Goal: Transaction & Acquisition: Purchase product/service

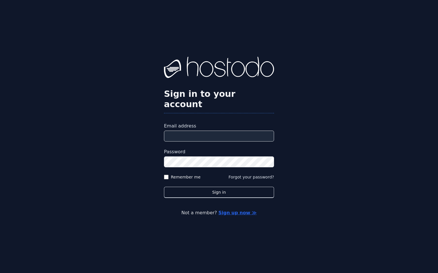
click at [187, 131] on input "Email address" at bounding box center [219, 136] width 110 height 11
click at [195, 131] on input "Email address" at bounding box center [219, 136] width 110 height 11
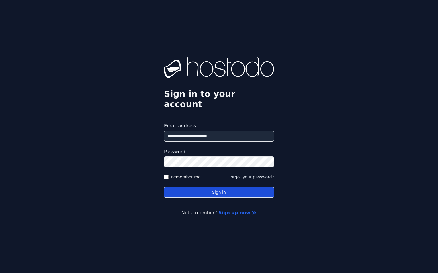
type input "**********"
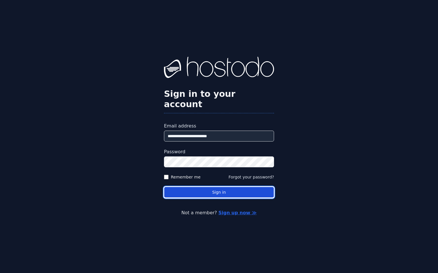
click at [237, 191] on button "Sign in" at bounding box center [219, 192] width 110 height 11
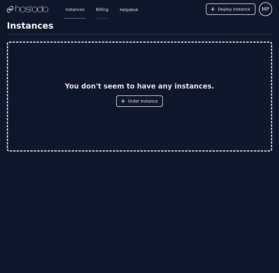
click at [97, 8] on link "Billing" at bounding box center [102, 9] width 15 height 19
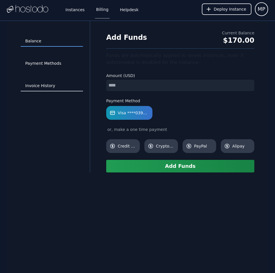
click at [48, 82] on link "Invoice History" at bounding box center [52, 86] width 62 height 11
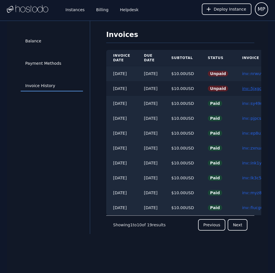
click at [251, 87] on link "inv::5jxgcf9fvh ≫" at bounding box center [259, 88] width 34 height 5
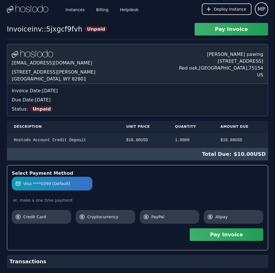
scroll to position [13, 0]
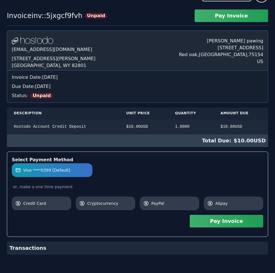
click at [251, 87] on div "Invoice Date: Wednesday, Sep 24, 2025 Due Date: Wednesday, Sep 24, 2025 Status:…" at bounding box center [137, 87] width 260 height 32
click at [251, 87] on div "Due Date: Wednesday, Sep 24, 2025" at bounding box center [137, 86] width 251 height 7
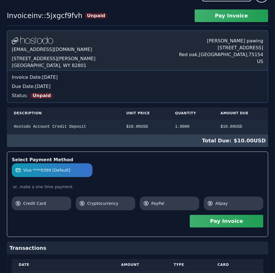
scroll to position [214, 0]
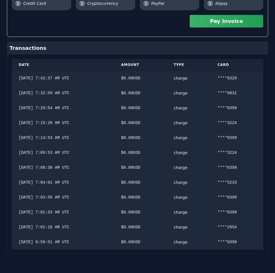
click at [251, 87] on div "Hostodo.com contact@hostodo.com 30 N Gould St, Ste N Sheridan, WY 82801 Martin …" at bounding box center [137, 42] width 261 height 424
click at [249, 24] on button "Pay Invoice" at bounding box center [225, 21] width 73 height 13
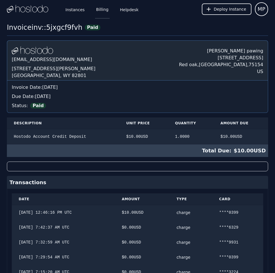
click at [100, 13] on link "Billing" at bounding box center [102, 9] width 15 height 19
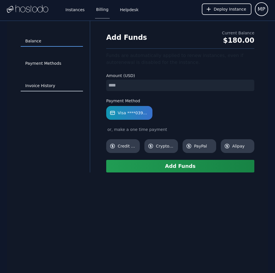
click at [48, 84] on link "Invoice History" at bounding box center [52, 86] width 62 height 11
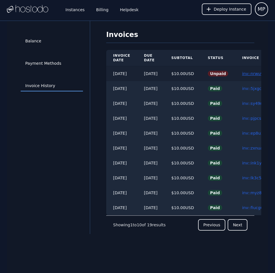
click at [253, 73] on link "inv::nrwuv98203 ≫" at bounding box center [261, 73] width 38 height 5
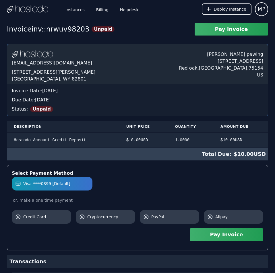
scroll to position [154, 0]
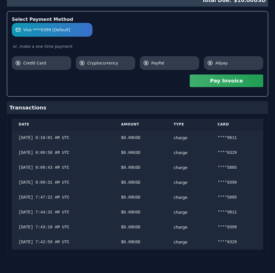
click at [151, 64] on div "Hostodo.com contact@hostodo.com 30 N Gould St, Ste N Sheridan, WY 82801 Martin …" at bounding box center [137, 72] width 261 height 365
click at [224, 84] on button "Pay Invoice" at bounding box center [225, 81] width 73 height 13
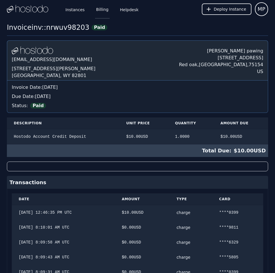
click at [103, 9] on link "Billing" at bounding box center [102, 9] width 15 height 19
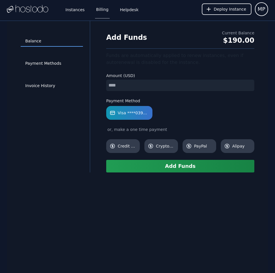
click at [140, 85] on input "number" at bounding box center [180, 85] width 148 height 11
type input "**"
click at [158, 169] on button "Add Funds" at bounding box center [180, 166] width 148 height 13
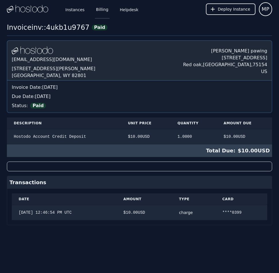
click at [103, 7] on link "Billing" at bounding box center [102, 9] width 15 height 19
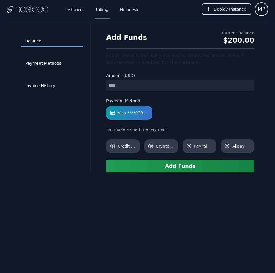
click at [129, 84] on input "number" at bounding box center [180, 85] width 148 height 11
type input "**"
click at [130, 169] on button "Add Funds" at bounding box center [180, 166] width 148 height 13
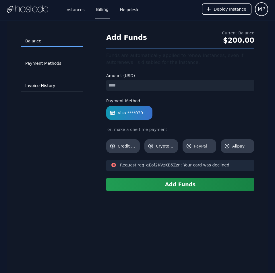
click at [48, 86] on link "Invoice History" at bounding box center [52, 86] width 62 height 11
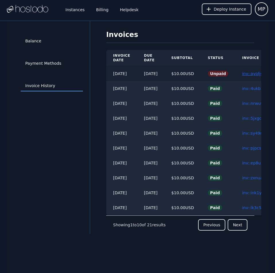
click at [254, 74] on link "inv::ayplj43msv ≫" at bounding box center [260, 73] width 36 height 5
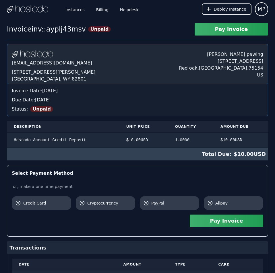
scroll to position [36, 0]
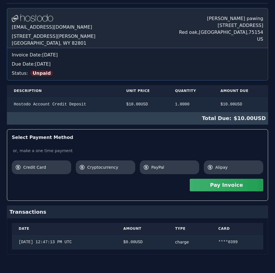
click at [254, 74] on div "[DOMAIN_NAME] [EMAIL_ADDRESS][DOMAIN_NAME] [STREET_ADDRESS][PERSON_NAME] [PERSO…" at bounding box center [137, 131] width 261 height 247
click at [242, 184] on button "Pay Invoice" at bounding box center [225, 185] width 73 height 13
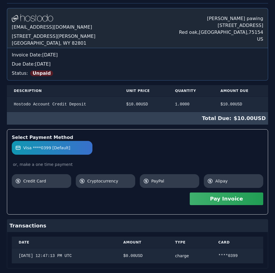
scroll to position [50, 0]
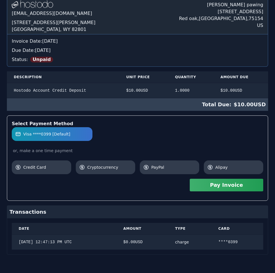
click at [117, 58] on div "Invoice Date: [DATE] Due Date: [DATE] Status: Unpaid" at bounding box center [137, 50] width 260 height 32
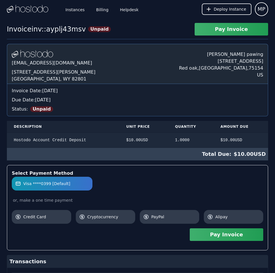
click at [117, 58] on div "[DOMAIN_NAME] [EMAIL_ADDRESS][DOMAIN_NAME] [STREET_ADDRESS][PERSON_NAME] [PERSO…" at bounding box center [137, 174] width 261 height 261
click at [99, 11] on link "Billing" at bounding box center [102, 9] width 15 height 19
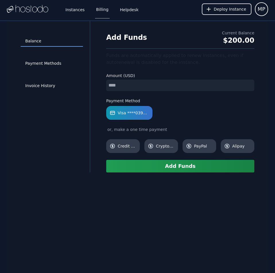
click at [128, 83] on input "number" at bounding box center [180, 85] width 148 height 11
type input "**"
click at [170, 170] on button "Add Funds" at bounding box center [180, 166] width 148 height 13
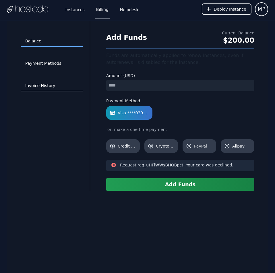
click at [50, 84] on link "Invoice History" at bounding box center [52, 86] width 62 height 11
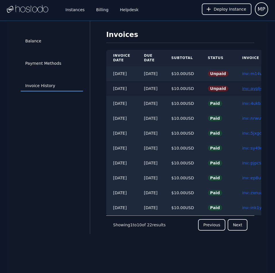
click at [259, 89] on link "inv::ayplj43msv ≫" at bounding box center [260, 88] width 36 height 5
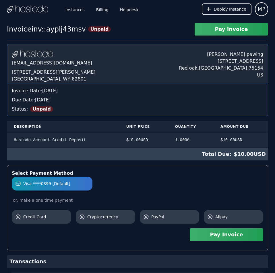
scroll to position [50, 0]
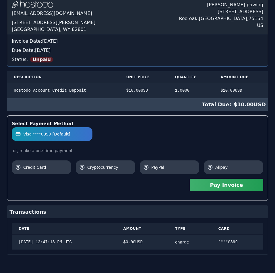
click at [259, 89] on div "[DOMAIN_NAME] [EMAIL_ADDRESS][DOMAIN_NAME] [STREET_ADDRESS][PERSON_NAME] [PERSO…" at bounding box center [137, 124] width 261 height 261
click at [60, 134] on span "Visa ****0399 [Default]" at bounding box center [46, 134] width 47 height 6
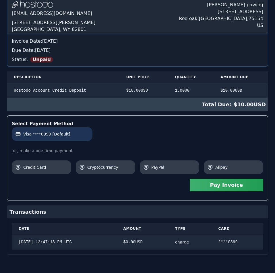
click at [60, 134] on span "Visa ****0399 [Default]" at bounding box center [46, 134] width 47 height 6
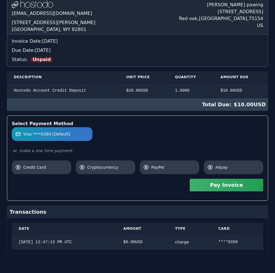
click at [224, 185] on button "Pay Invoice" at bounding box center [225, 185] width 73 height 13
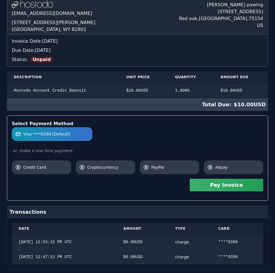
scroll to position [0, 0]
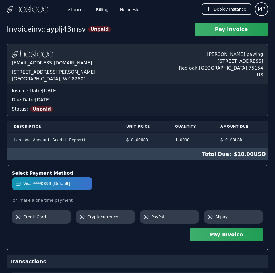
click at [179, 53] on div "[DOMAIN_NAME] [EMAIL_ADDRESS][DOMAIN_NAME] [STREET_ADDRESS][PERSON_NAME] [PERSO…" at bounding box center [137, 181] width 261 height 275
click at [100, 12] on link "Billing" at bounding box center [102, 9] width 15 height 19
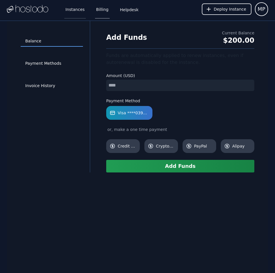
click at [75, 9] on link "Instances" at bounding box center [74, 9] width 21 height 19
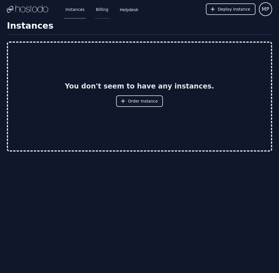
click at [99, 10] on link "Billing" at bounding box center [102, 9] width 15 height 19
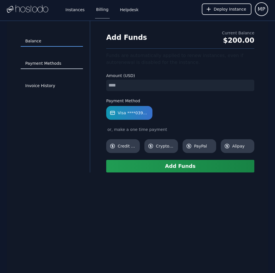
click at [50, 60] on link "Payment Methods" at bounding box center [52, 63] width 62 height 11
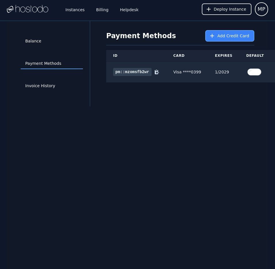
click at [214, 32] on button "Add Credit Card" at bounding box center [229, 35] width 49 height 11
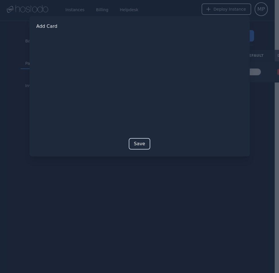
click at [138, 144] on button "Save" at bounding box center [139, 143] width 21 height 11
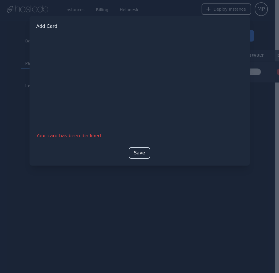
click at [136, 152] on button "Save" at bounding box center [139, 152] width 21 height 11
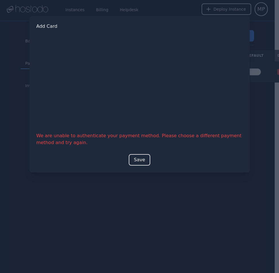
click at [197, 224] on div at bounding box center [139, 136] width 279 height 273
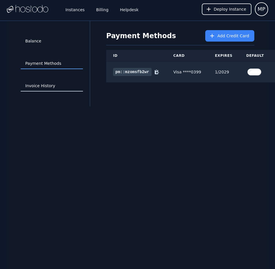
click at [48, 89] on link "Invoice History" at bounding box center [52, 86] width 62 height 11
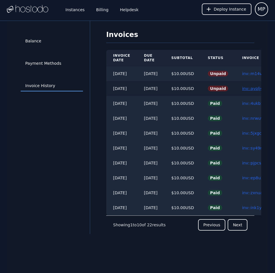
click at [253, 87] on link "inv::ayplj43msv ≫" at bounding box center [260, 88] width 36 height 5
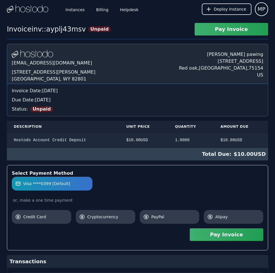
scroll to position [64, 0]
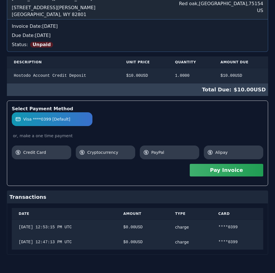
click at [253, 87] on div "[DOMAIN_NAME] [EMAIL_ADDRESS][DOMAIN_NAME] [STREET_ADDRESS][PERSON_NAME] [PERSO…" at bounding box center [137, 116] width 261 height 275
click at [228, 173] on button "Pay Invoice" at bounding box center [225, 170] width 73 height 13
